Goal: Browse casually: Explore the website without a specific task or goal

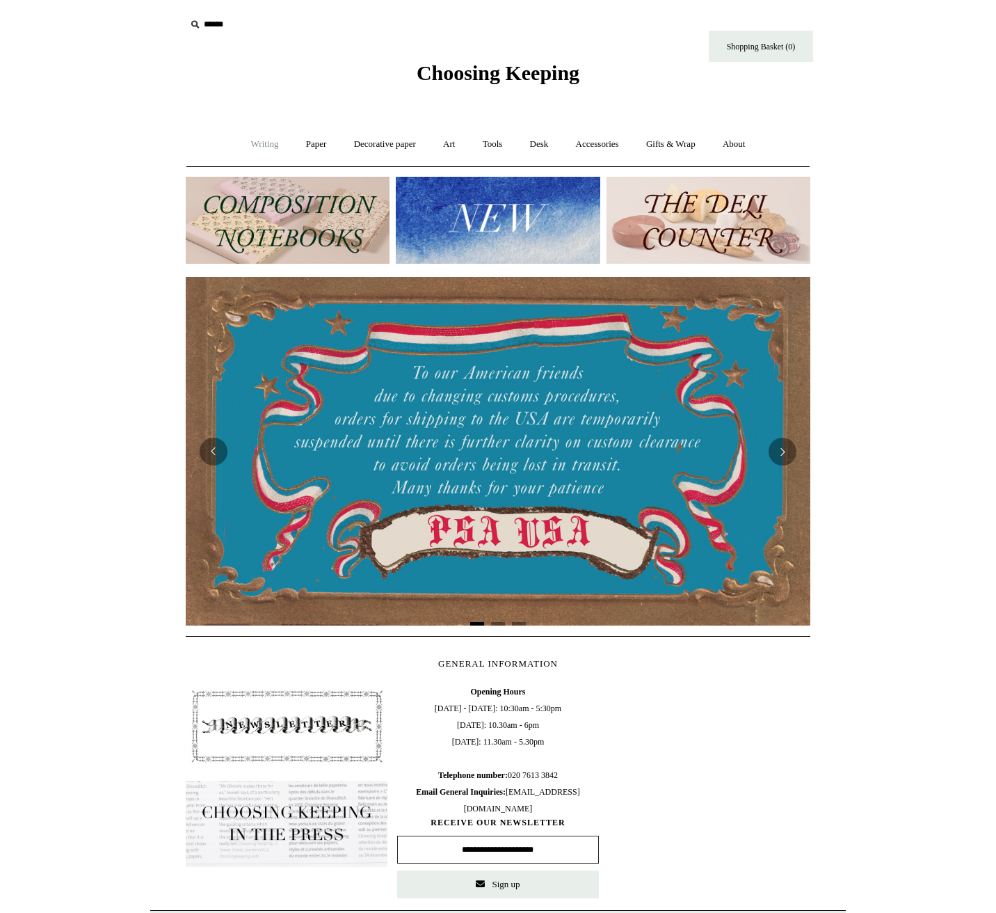
click at [262, 141] on link "Writing +" at bounding box center [265, 144] width 53 height 37
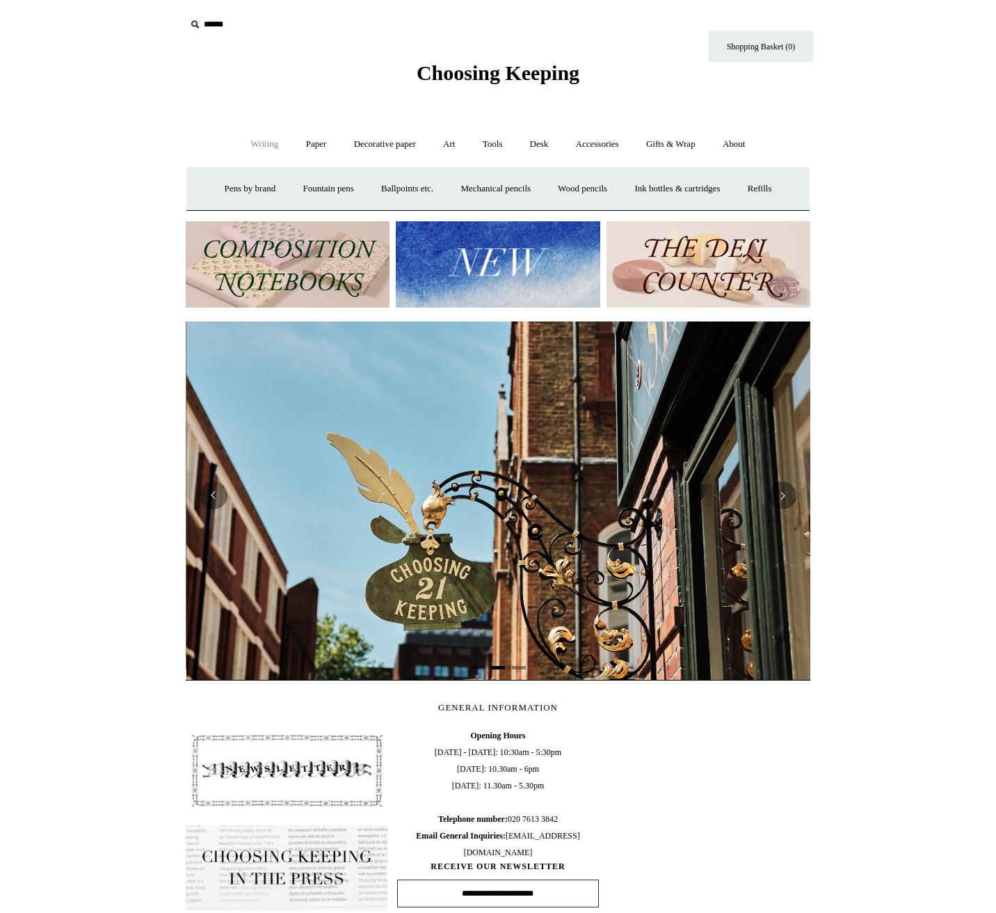
scroll to position [0, 625]
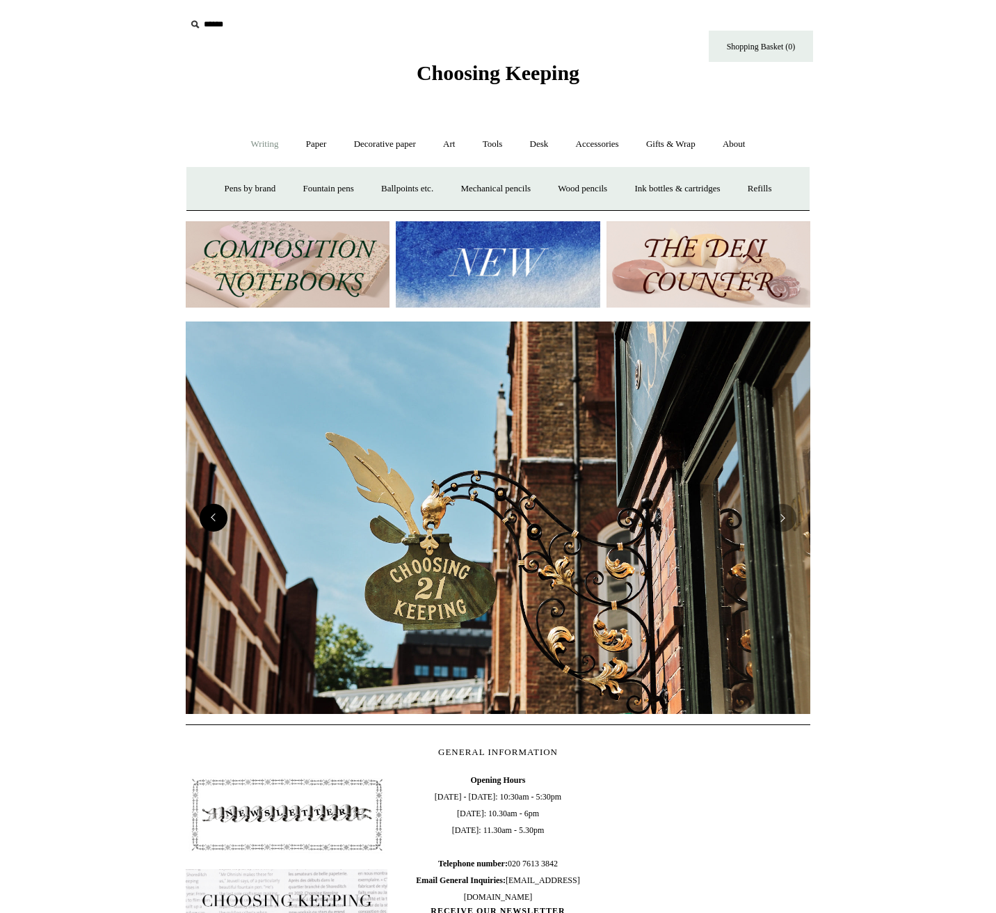
click at [216, 522] on button "Previous" at bounding box center [214, 518] width 28 height 28
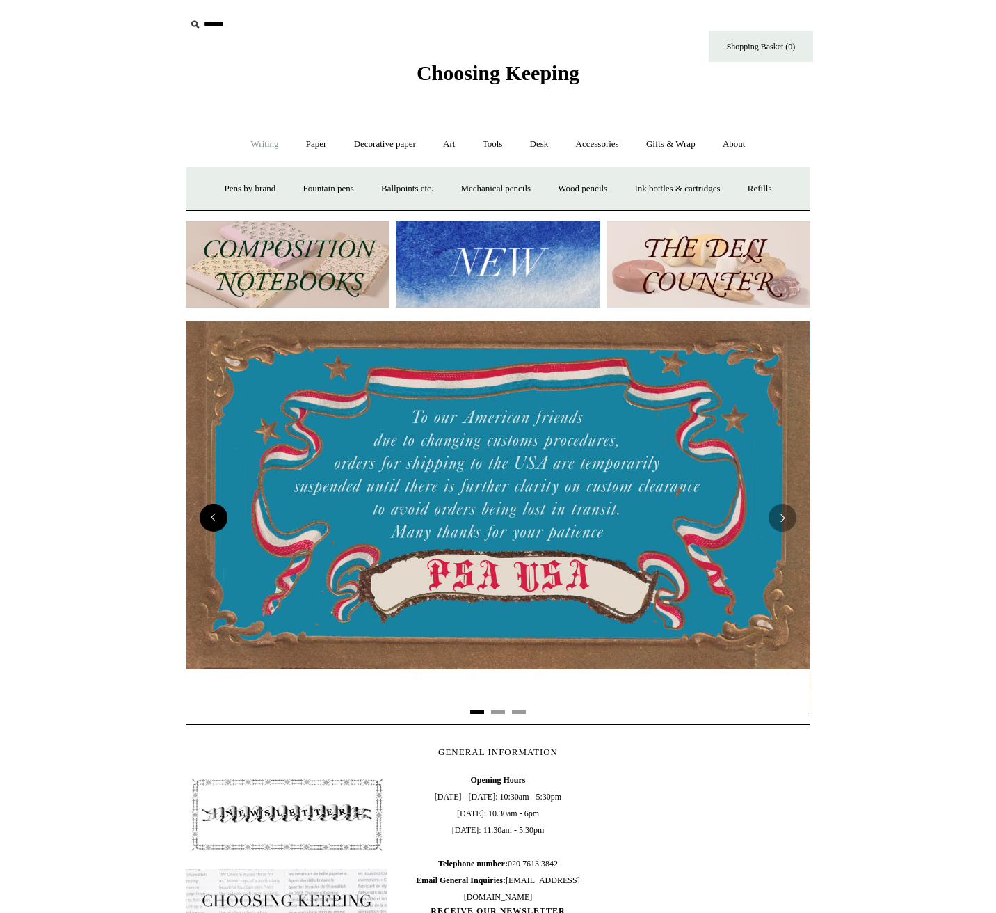
scroll to position [0, 0]
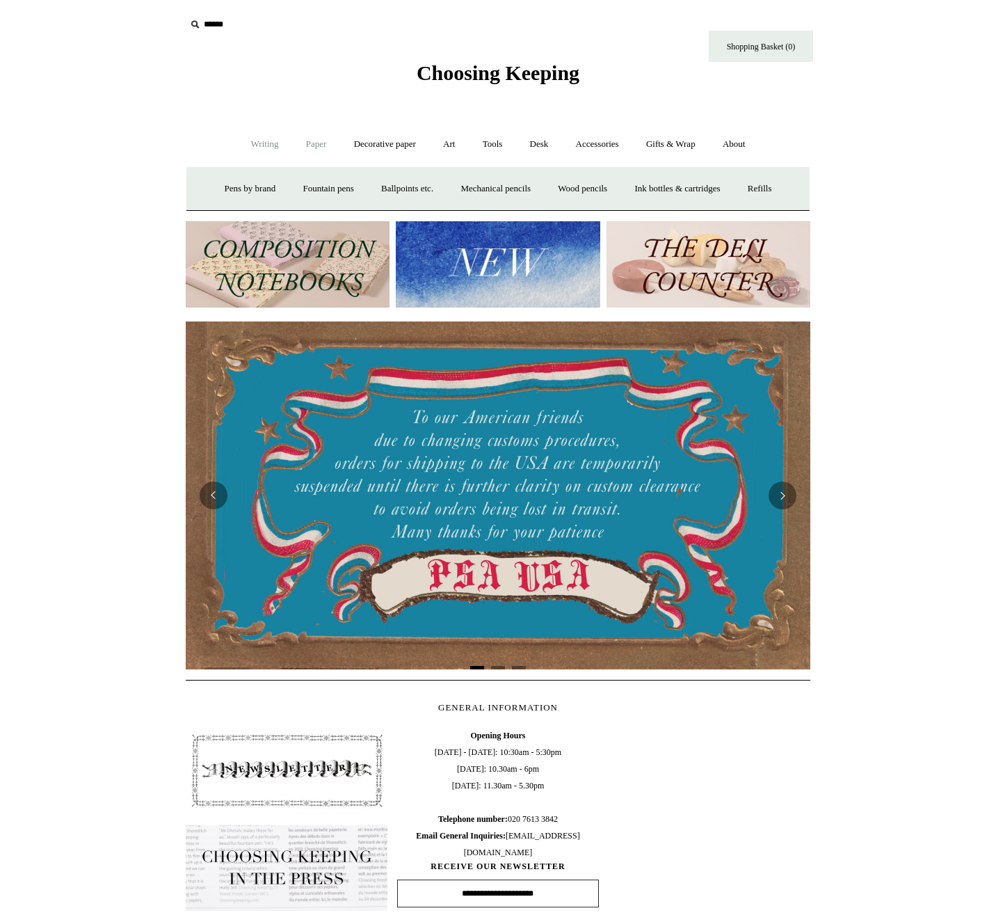
click at [310, 152] on link "Paper +" at bounding box center [317, 144] width 46 height 37
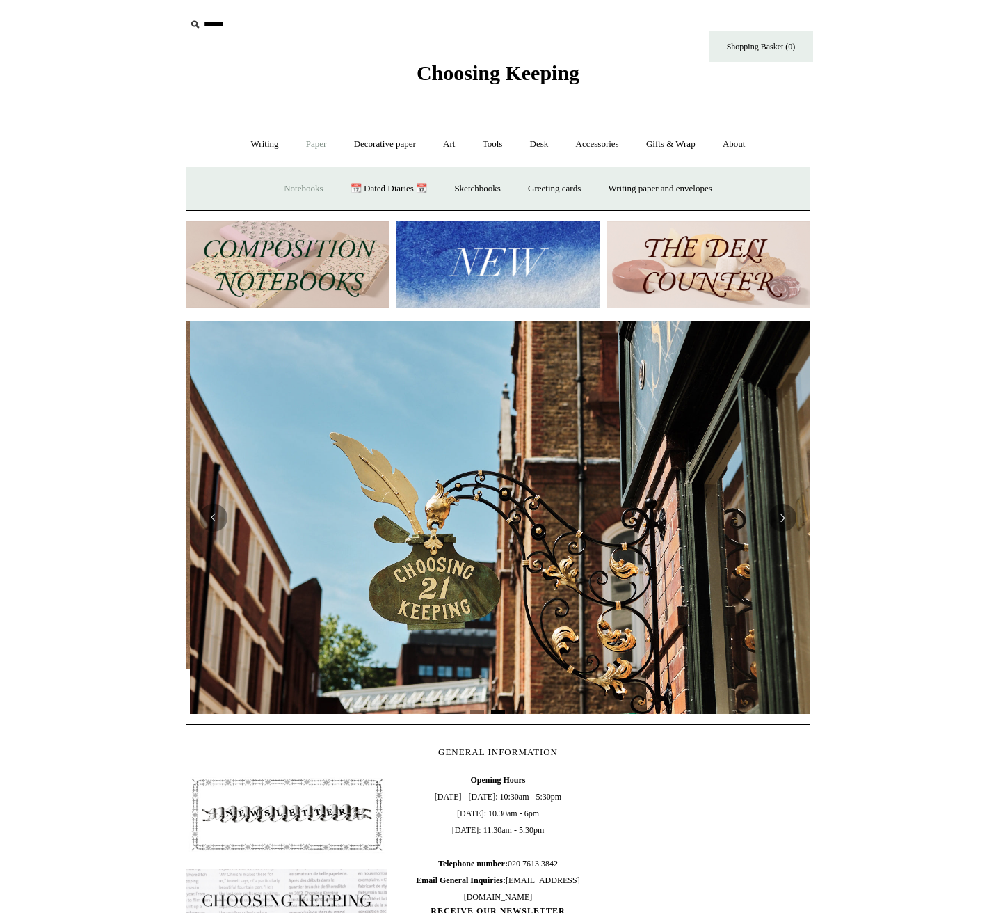
scroll to position [0, 625]
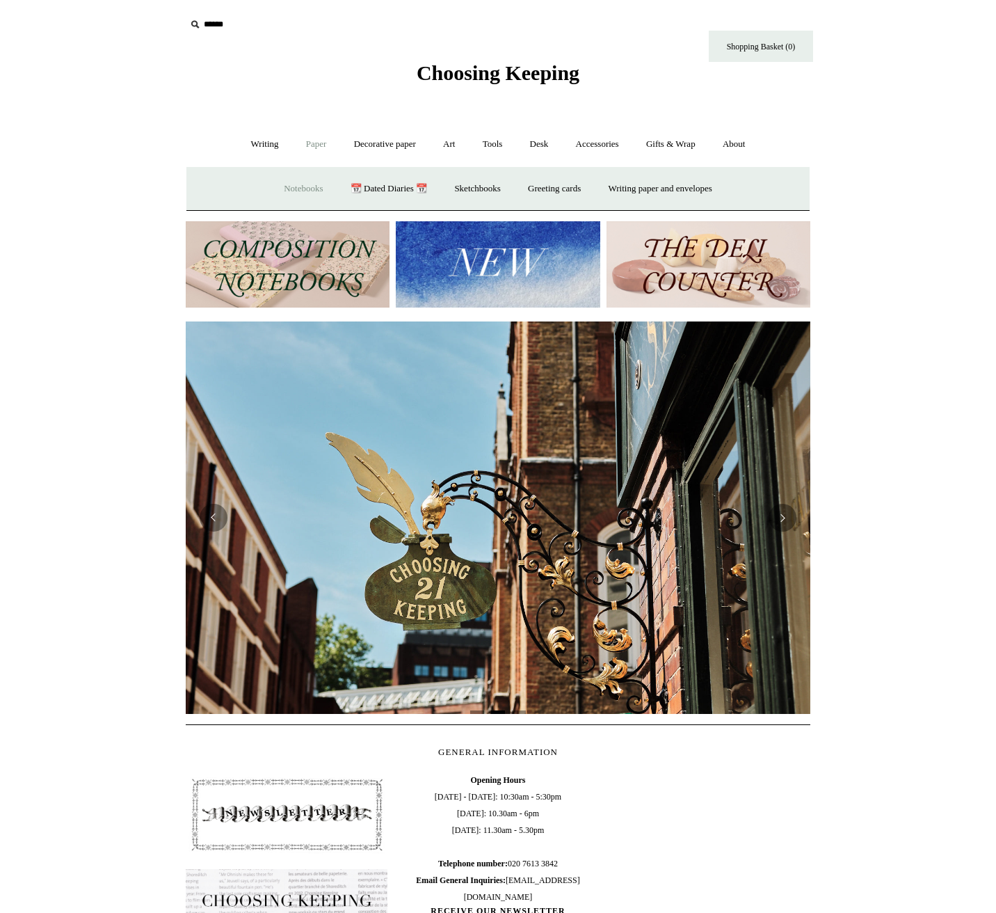
click at [292, 186] on link "Notebooks +" at bounding box center [303, 188] width 64 height 37
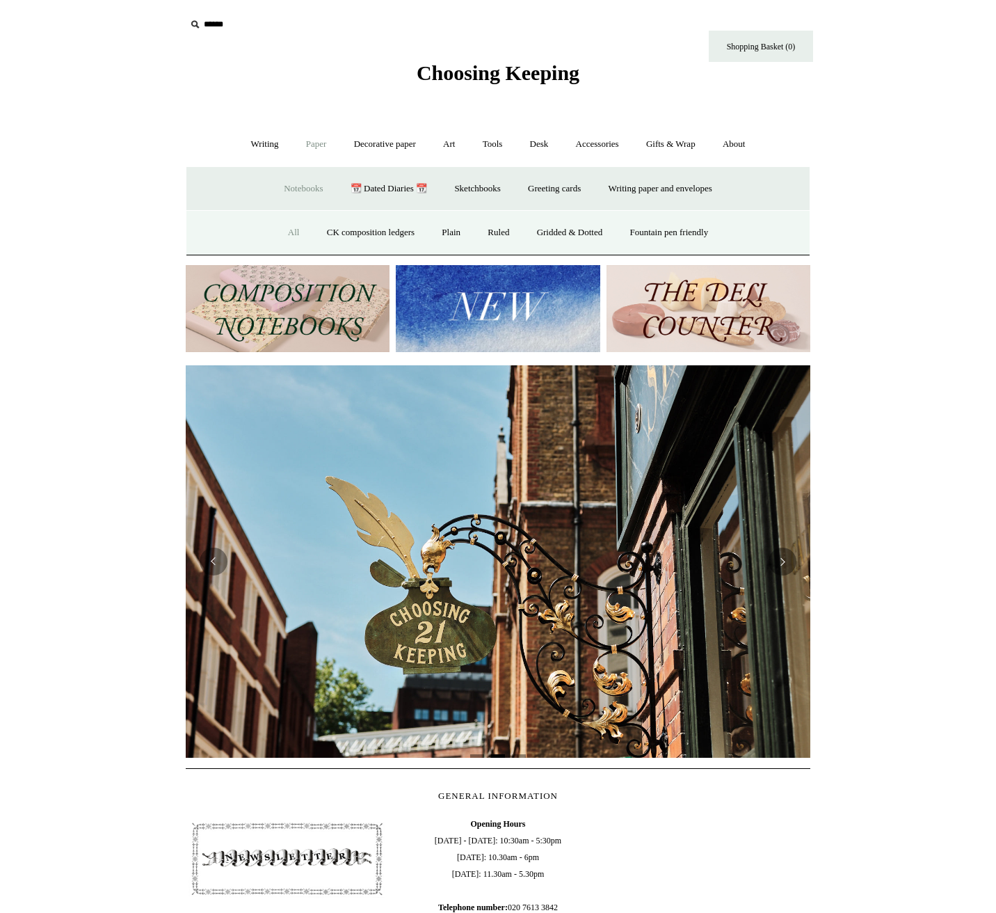
click at [283, 230] on link "All" at bounding box center [294, 232] width 37 height 37
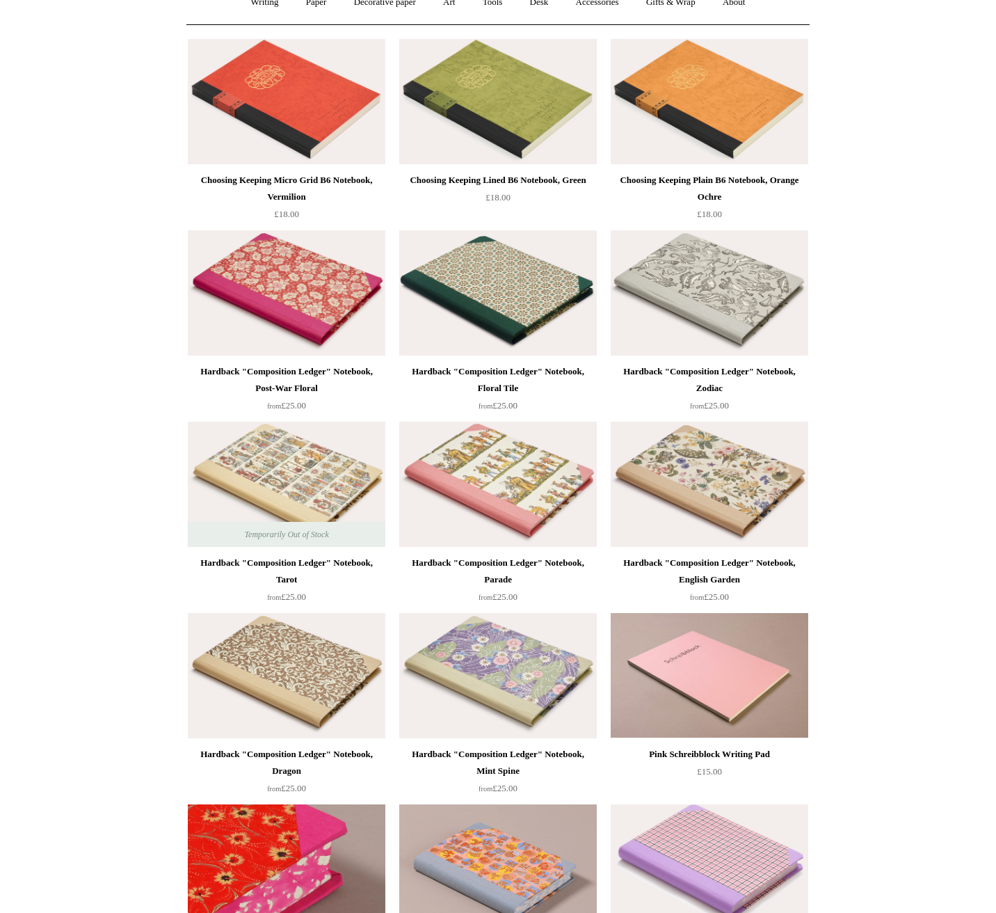
scroll to position [139, 0]
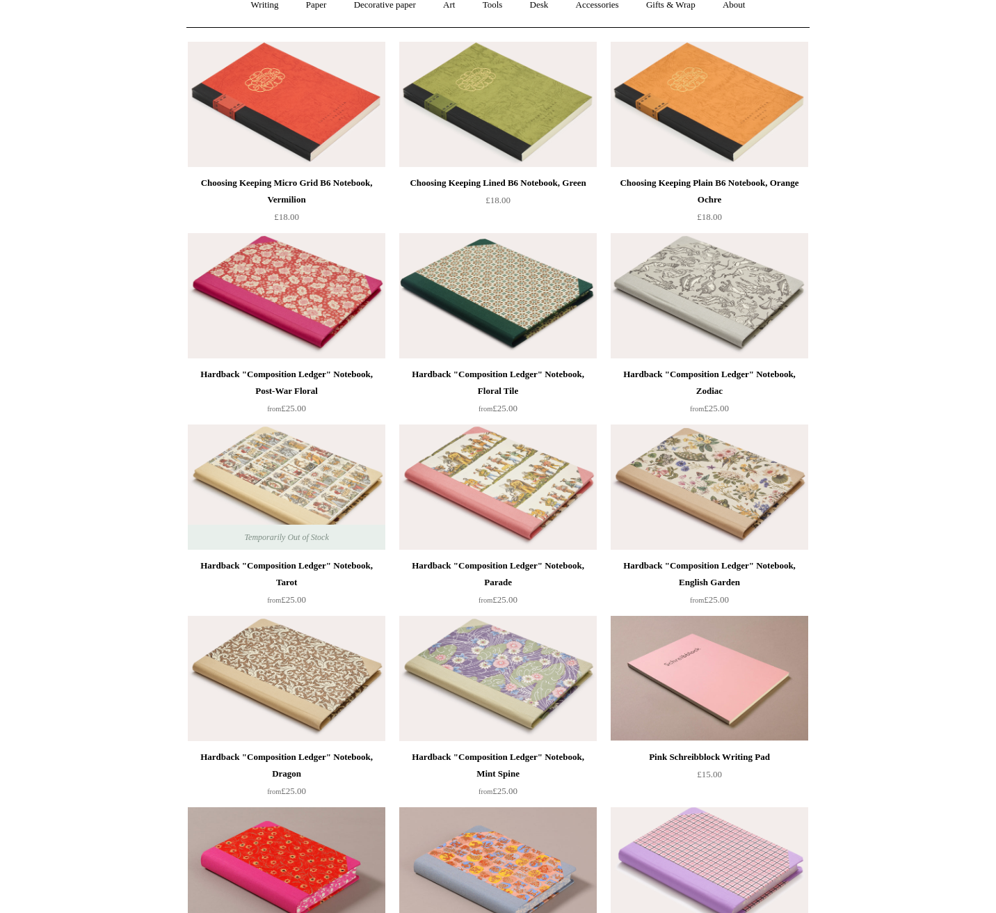
click at [466, 495] on img at bounding box center [498, 486] width 198 height 125
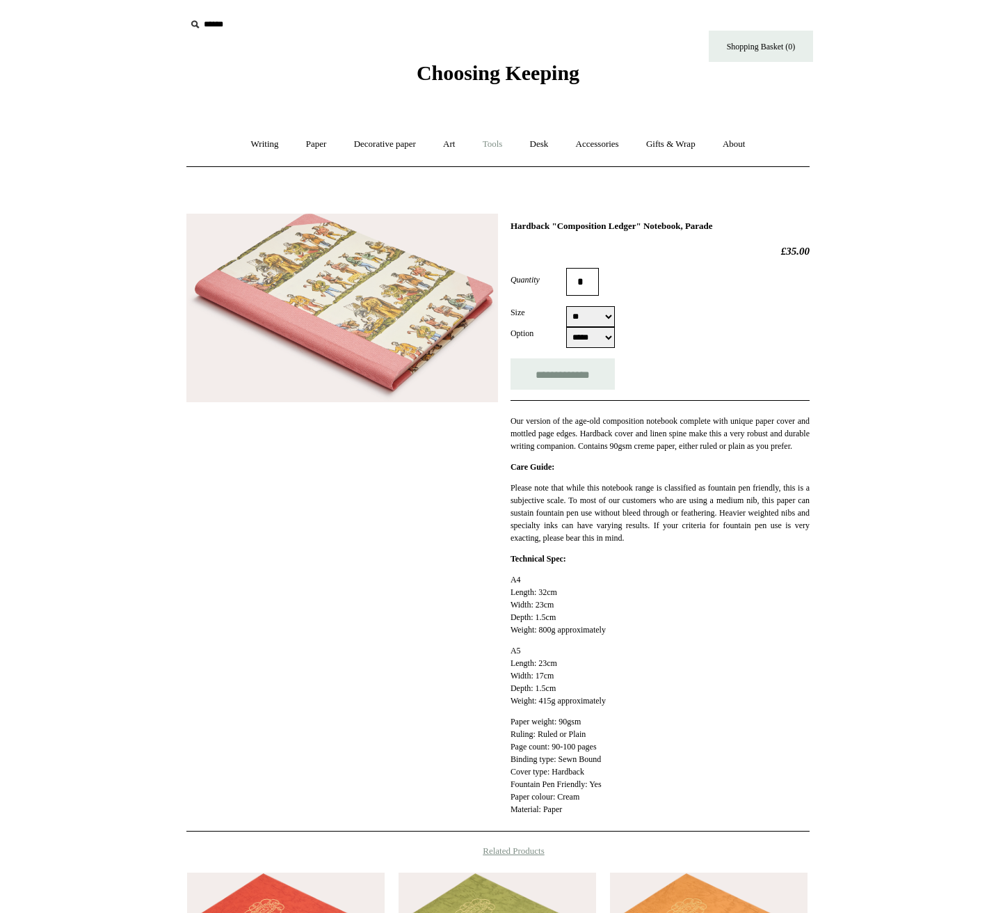
click at [491, 136] on link "Tools +" at bounding box center [492, 144] width 45 height 37
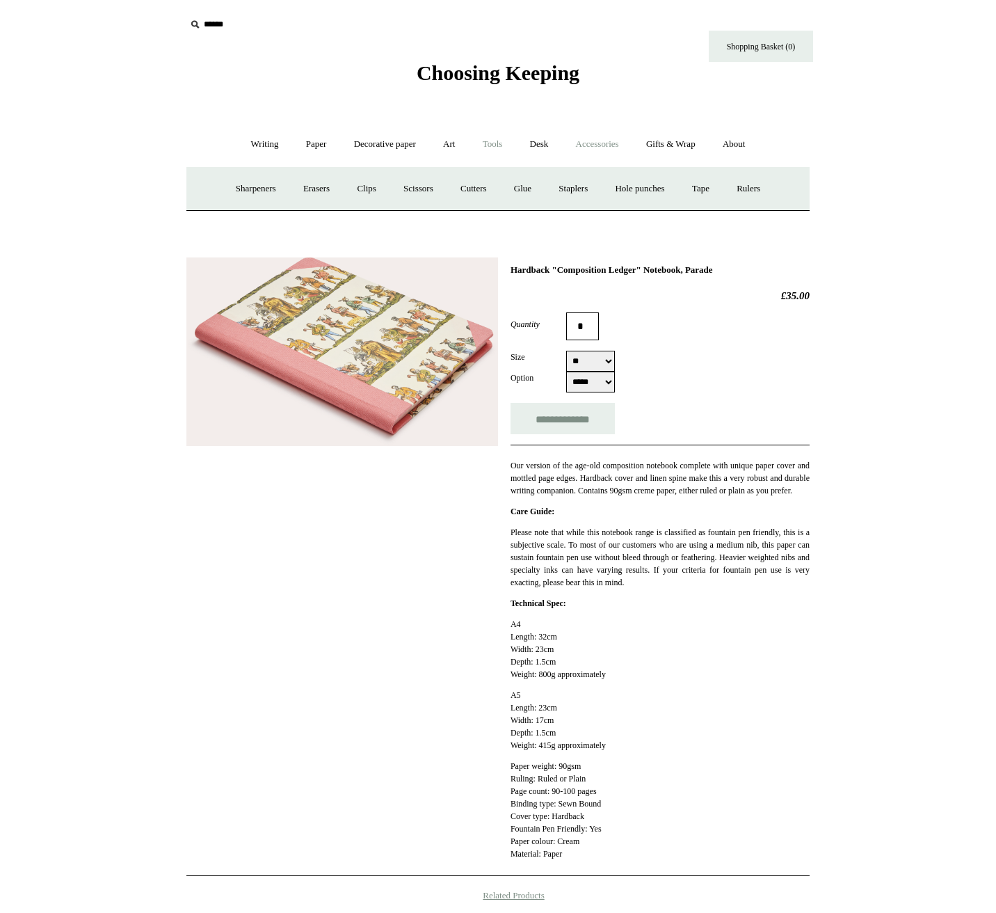
click at [585, 143] on link "Accessories +" at bounding box center [598, 144] width 68 height 37
click at [267, 191] on link "Personal Accessories +" at bounding box center [261, 188] width 101 height 37
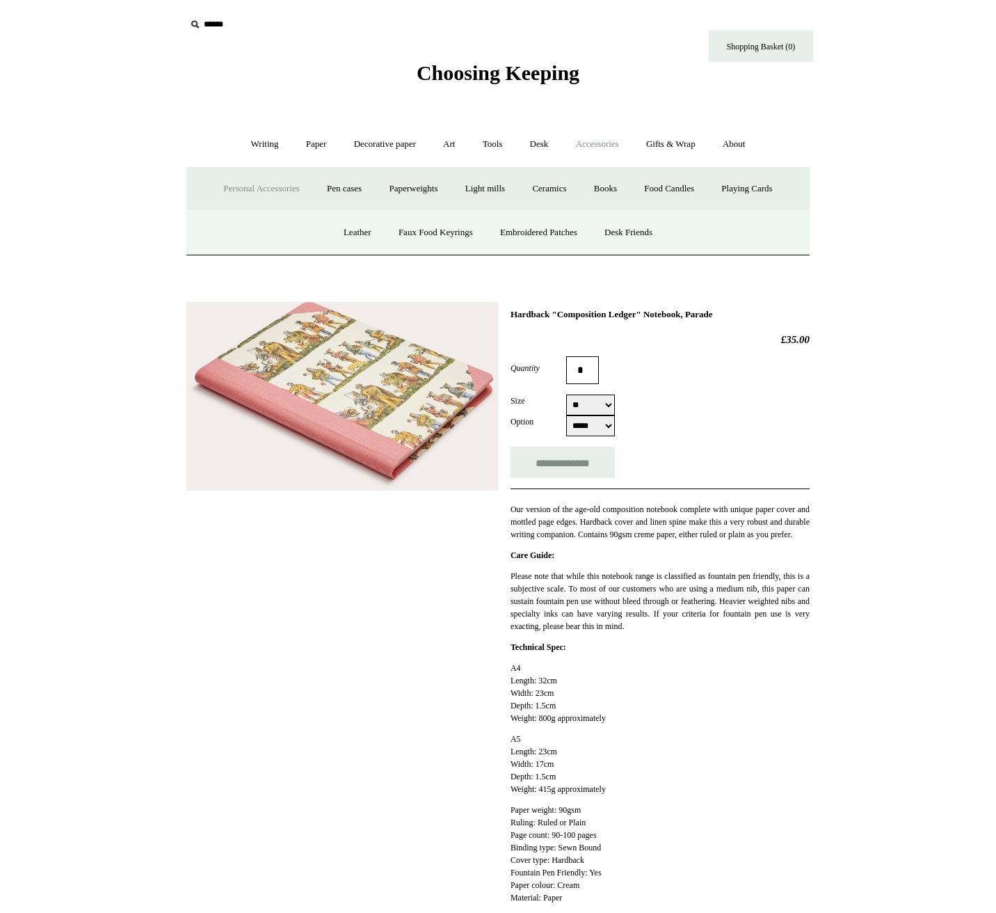
click at [267, 186] on link "Personal Accessories -" at bounding box center [261, 188] width 101 height 37
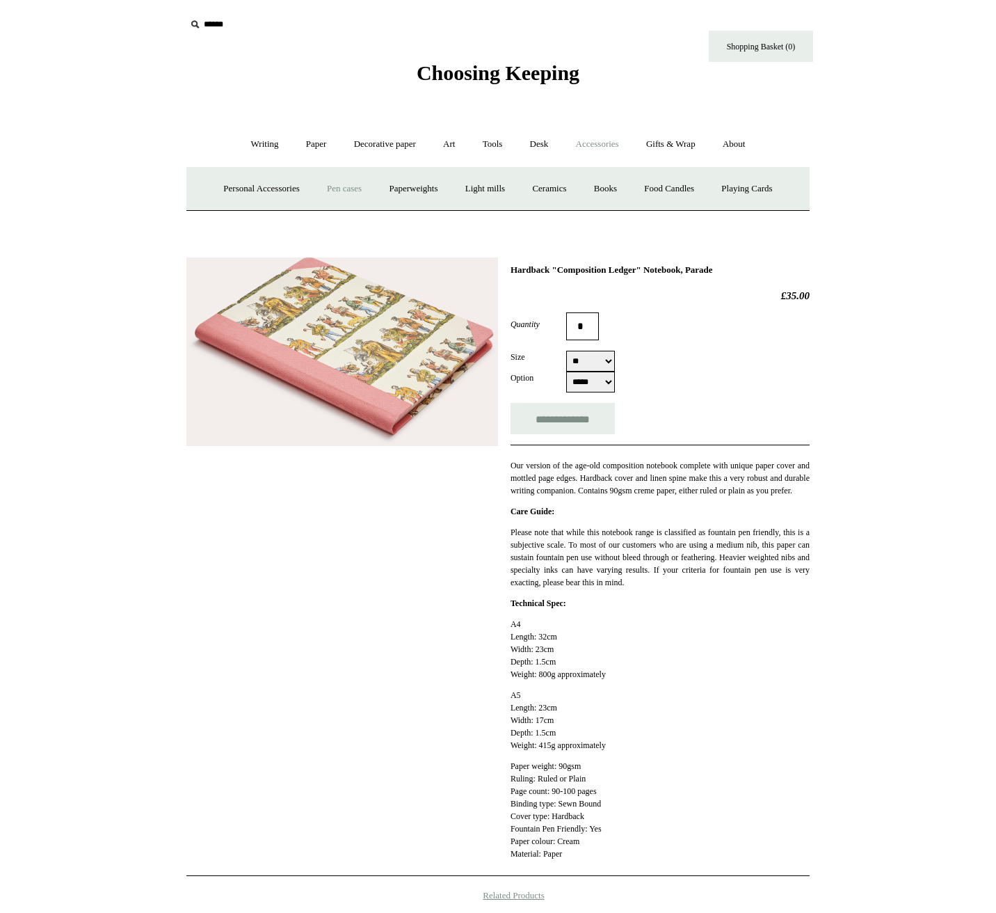
click at [338, 182] on link "Pen cases" at bounding box center [345, 188] width 60 height 37
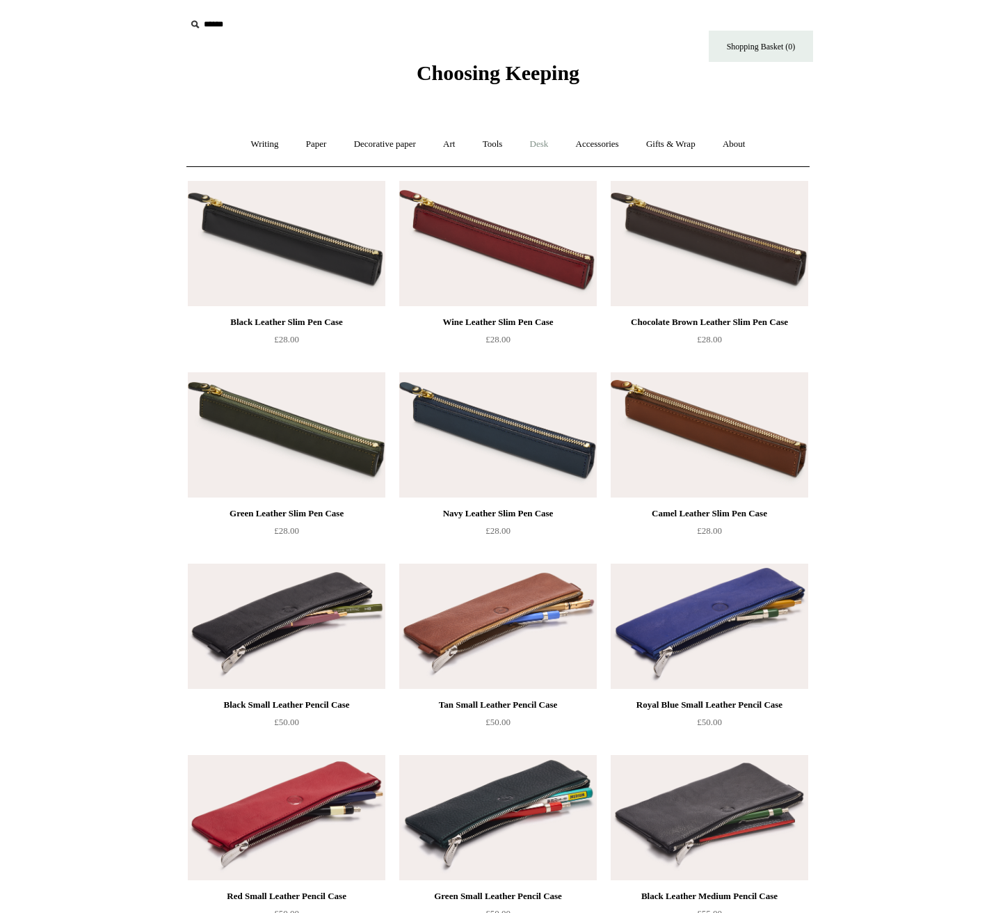
click at [545, 149] on link "Desk +" at bounding box center [540, 144] width 44 height 37
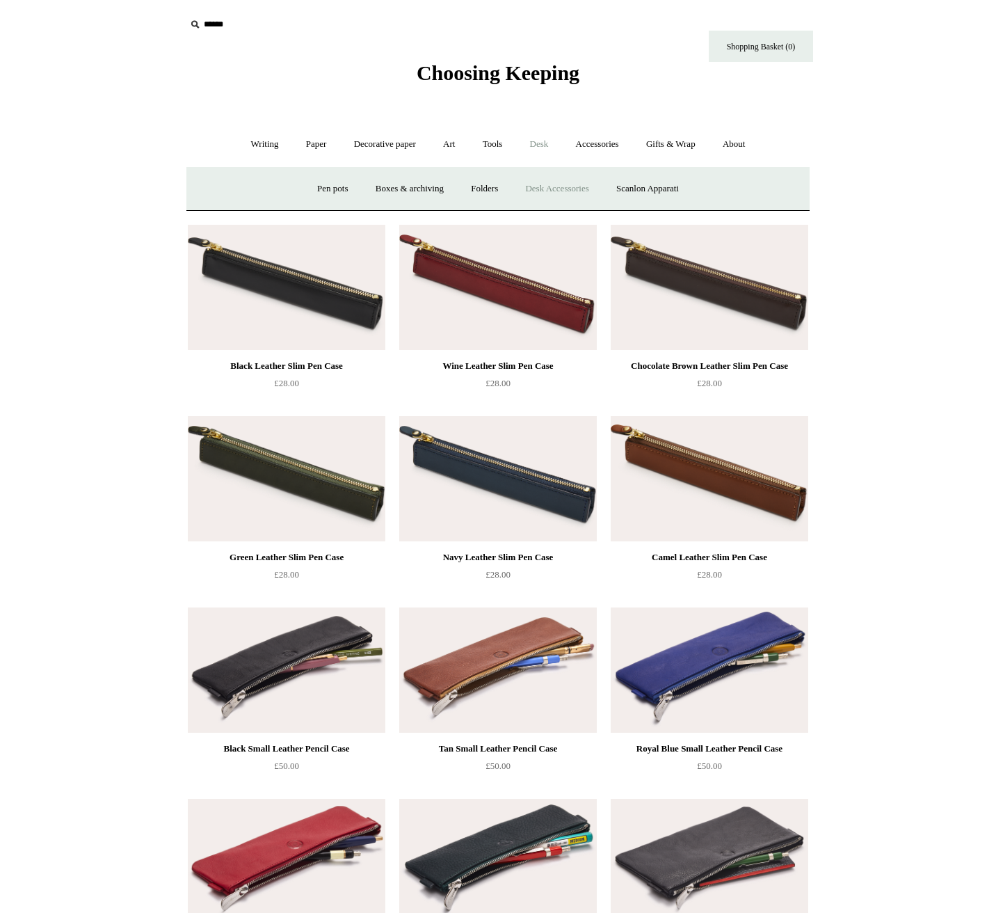
click at [537, 186] on link "Desk Accessories" at bounding box center [557, 188] width 88 height 37
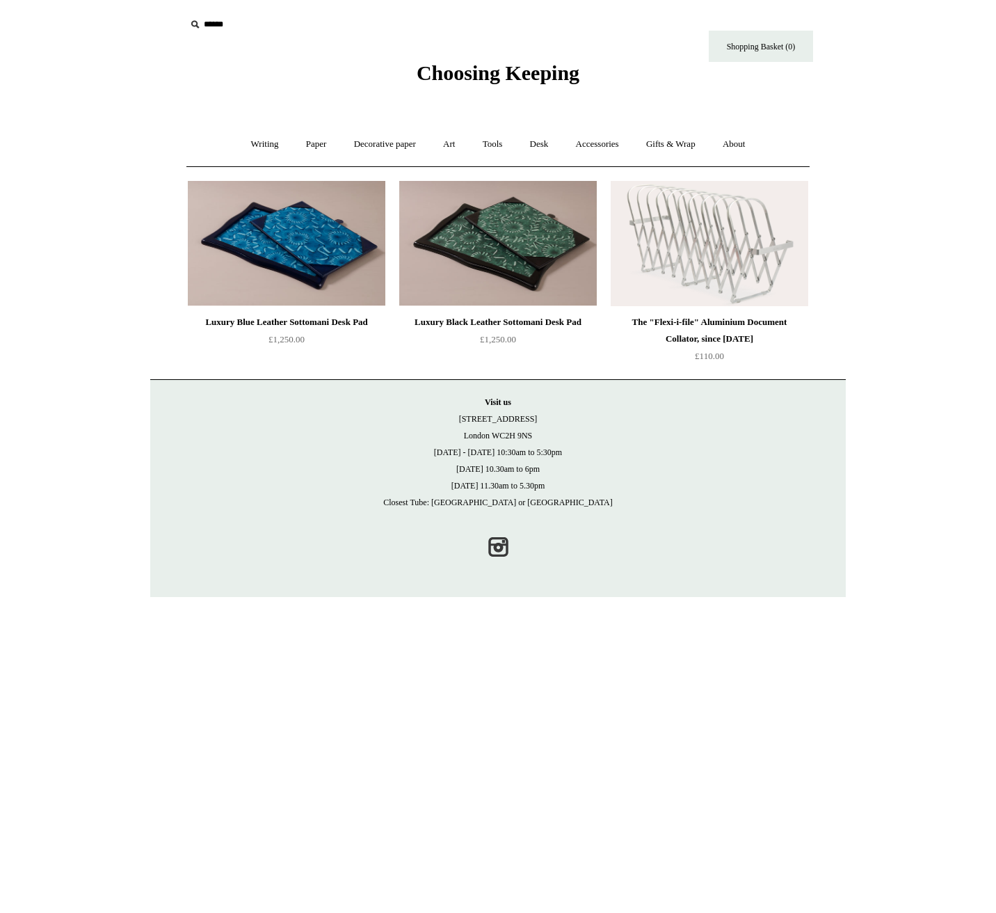
click at [469, 89] on body "Menu Choosing Keeping * Shipping Information Shopping Basket (0) * ⤺ +" at bounding box center [498, 298] width 696 height 597
click at [469, 74] on span "Choosing Keeping" at bounding box center [498, 72] width 163 height 23
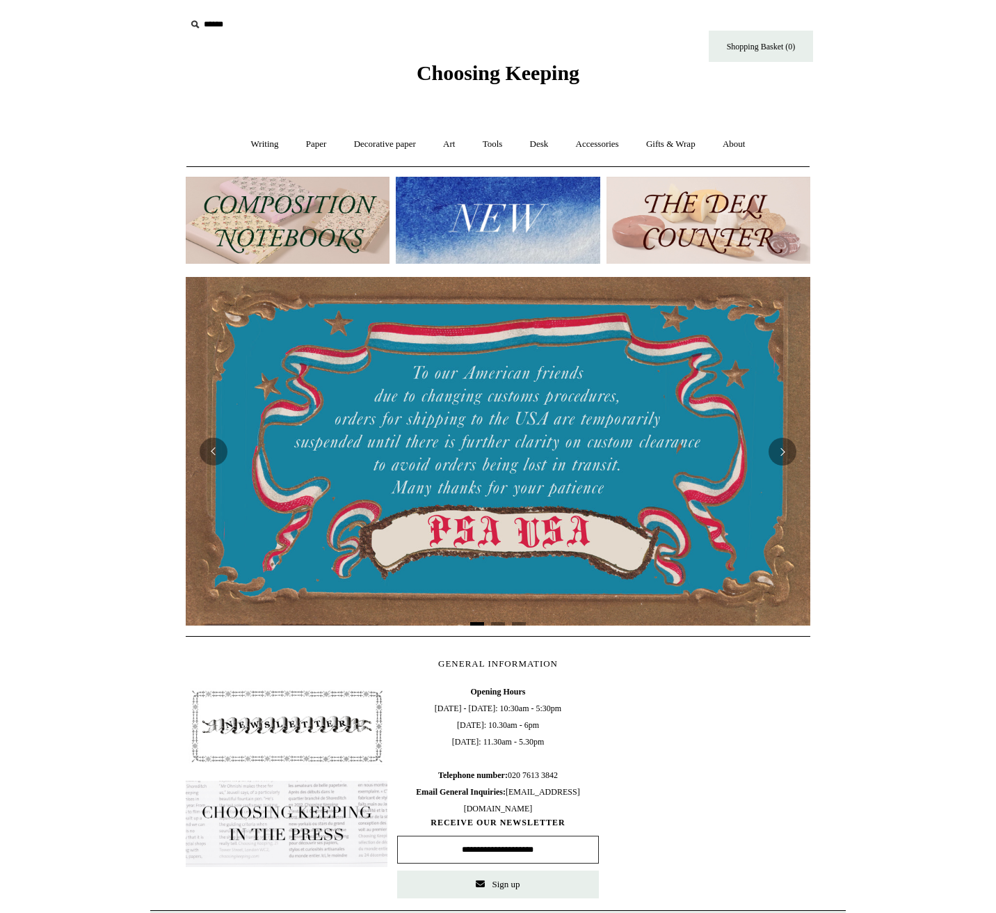
click at [292, 831] on img at bounding box center [287, 824] width 202 height 86
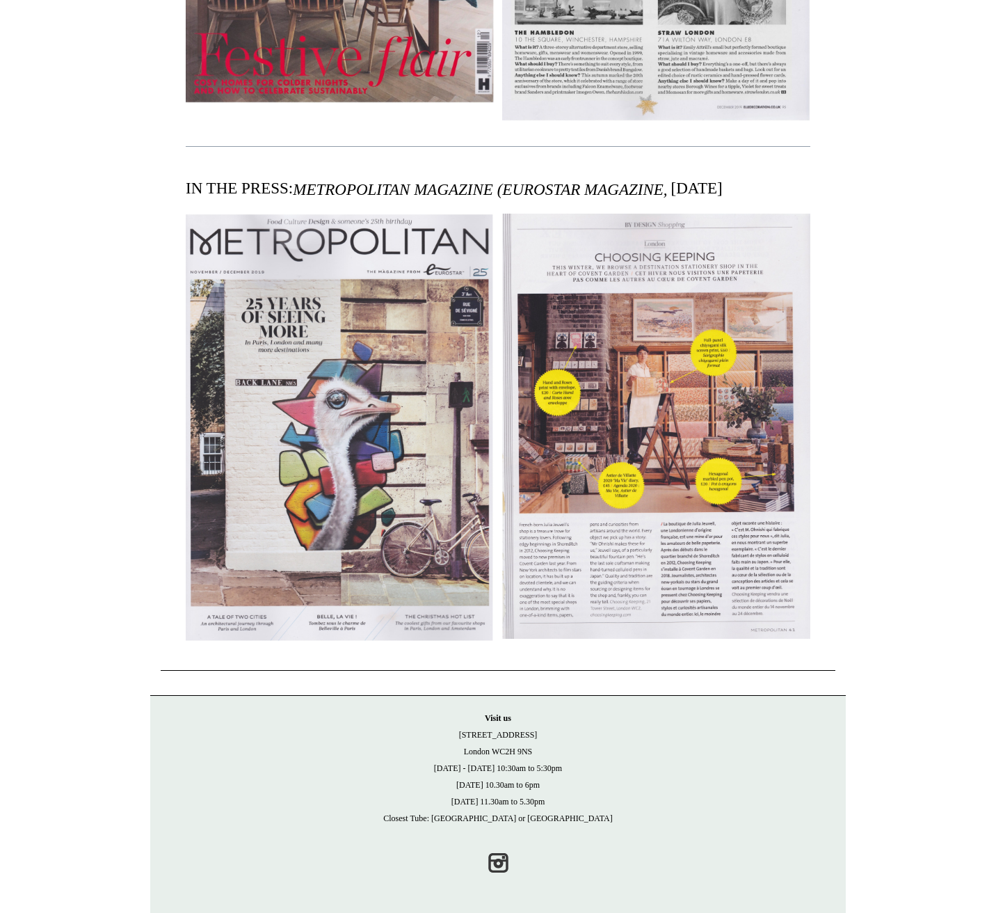
scroll to position [7942, 0]
